Goal: Find specific page/section: Find specific page/section

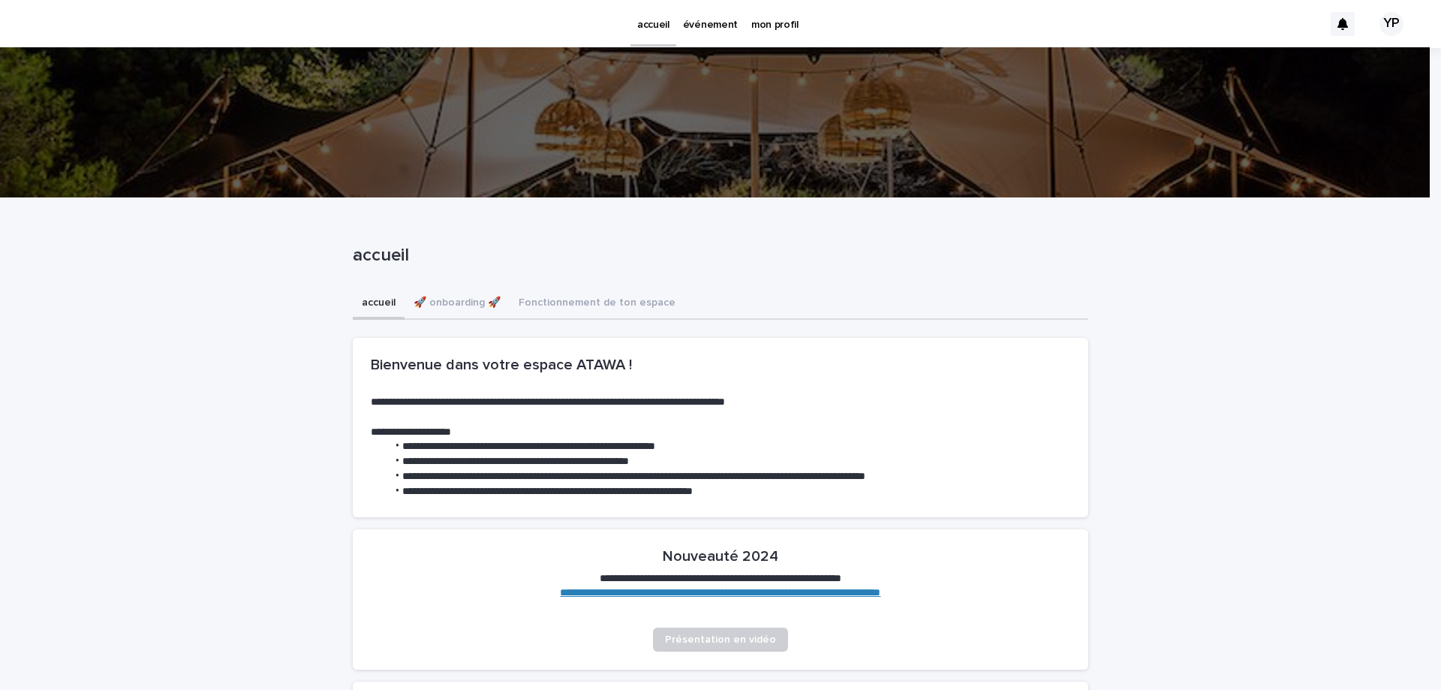
click at [780, 16] on p "mon profil" at bounding box center [774, 16] width 47 height 32
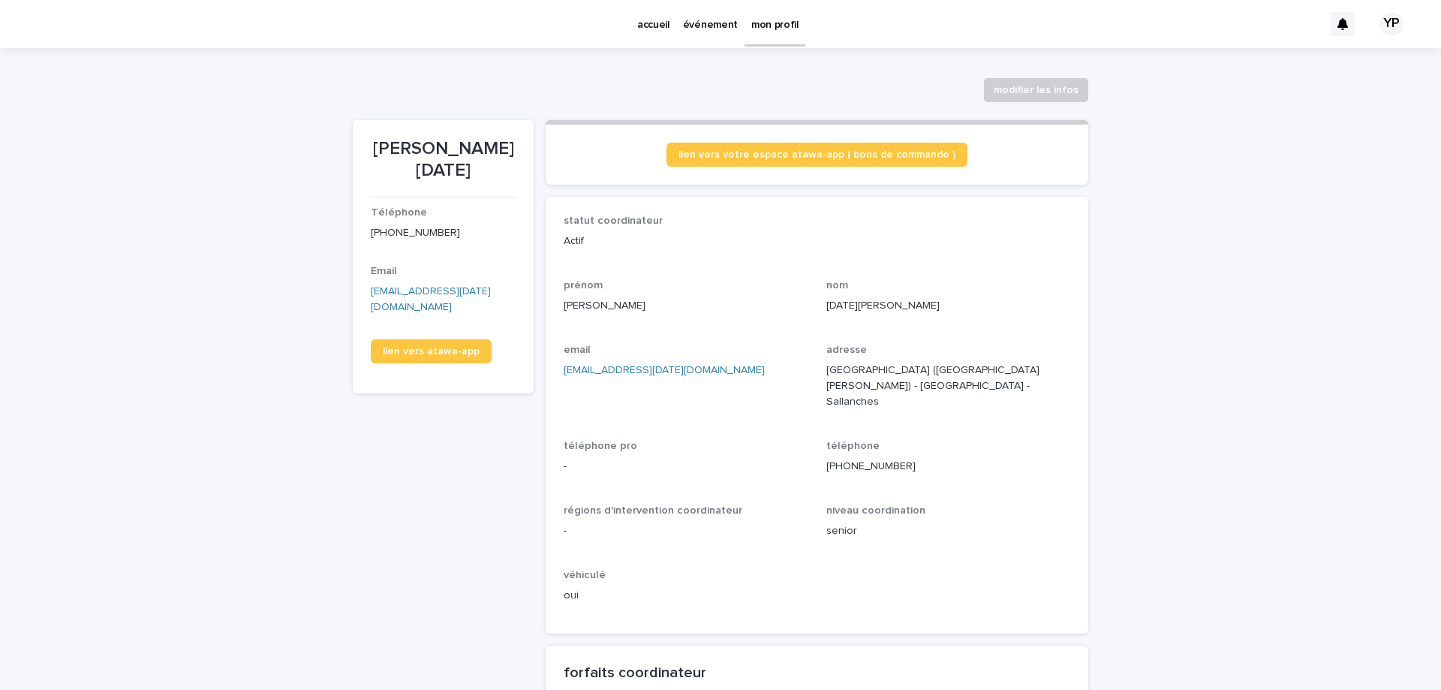
click at [696, 26] on p "événement" at bounding box center [710, 16] width 55 height 32
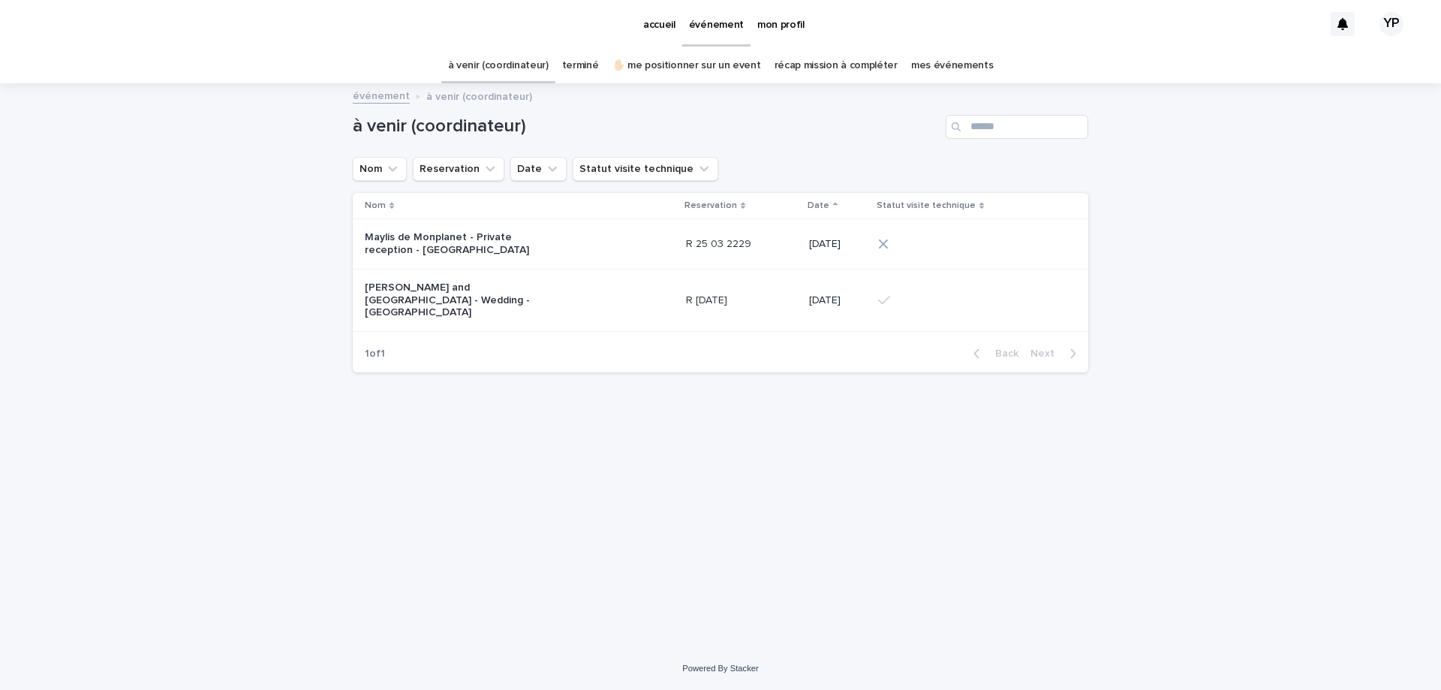
click at [786, 20] on p "mon profil" at bounding box center [780, 16] width 47 height 32
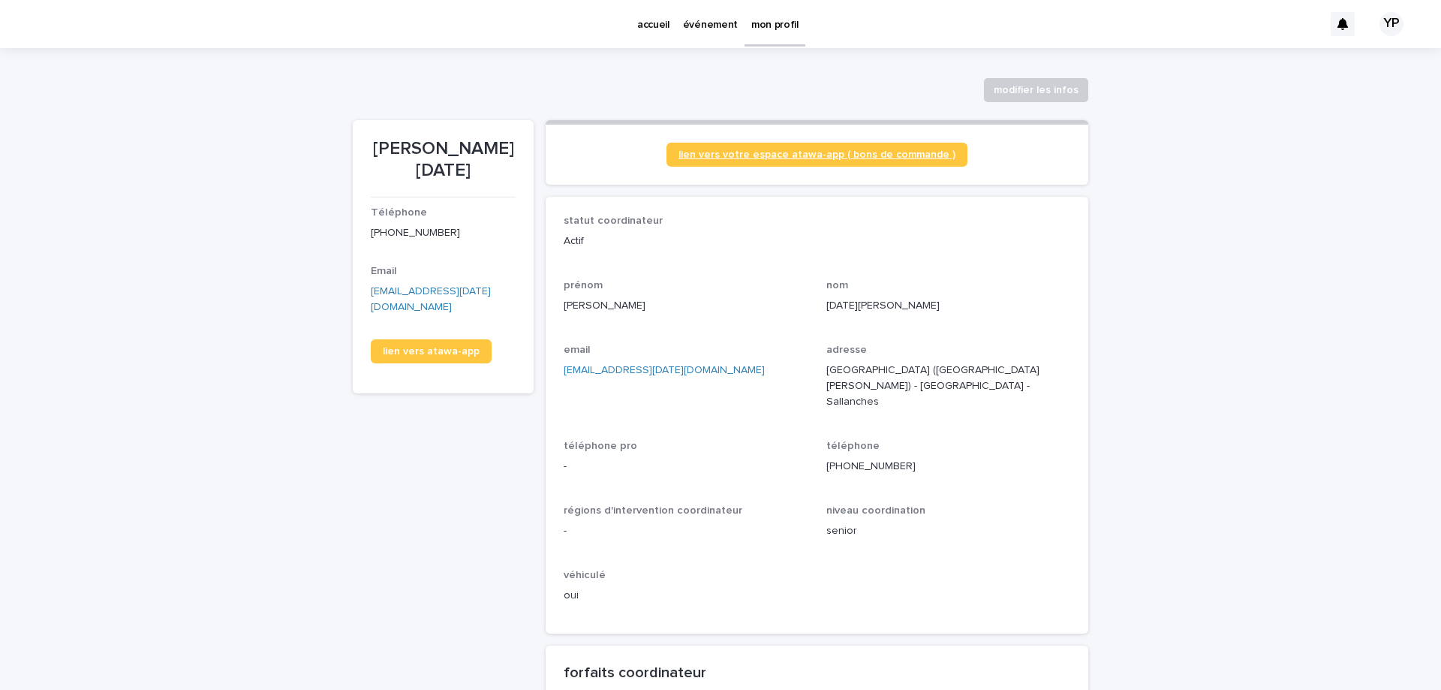
click at [907, 155] on span "lien vers votre espace atawa-app ( bons de commande )" at bounding box center [816, 154] width 277 height 11
